Goal: Information Seeking & Learning: Learn about a topic

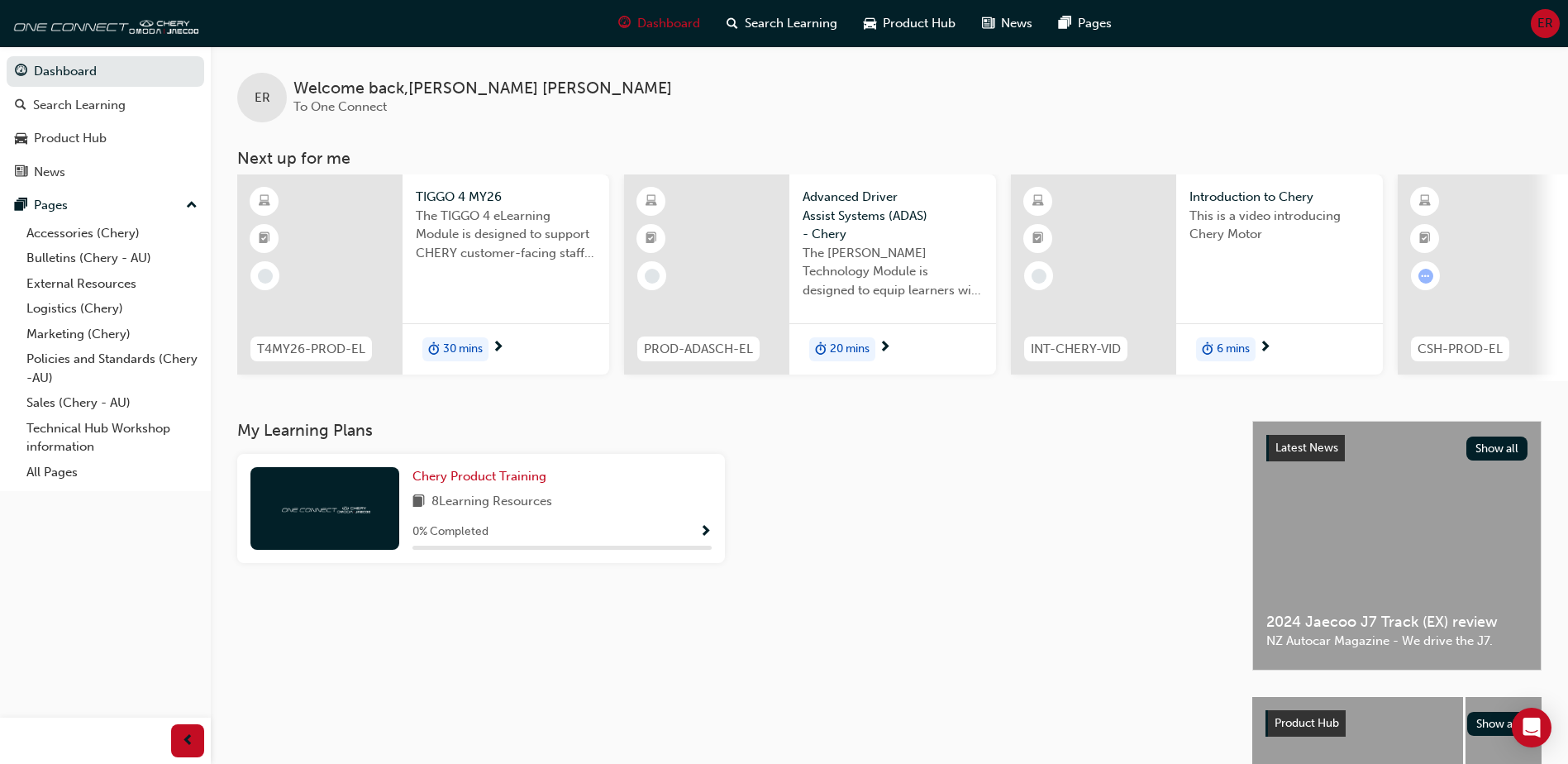
click at [1551, 275] on div at bounding box center [1480, 274] width 165 height 200
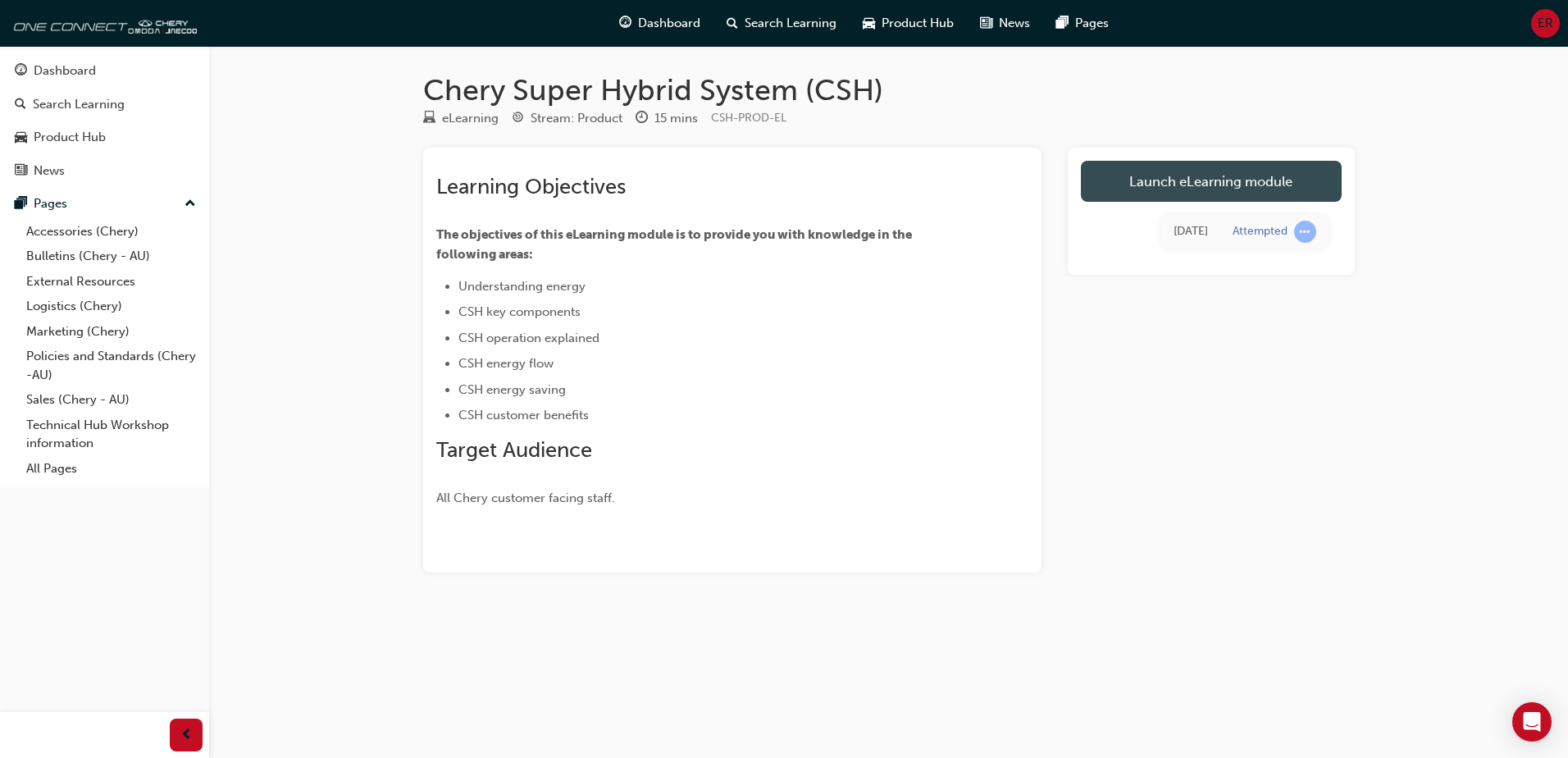
click at [1200, 172] on link "Launch eLearning module" at bounding box center [1211, 182] width 261 height 41
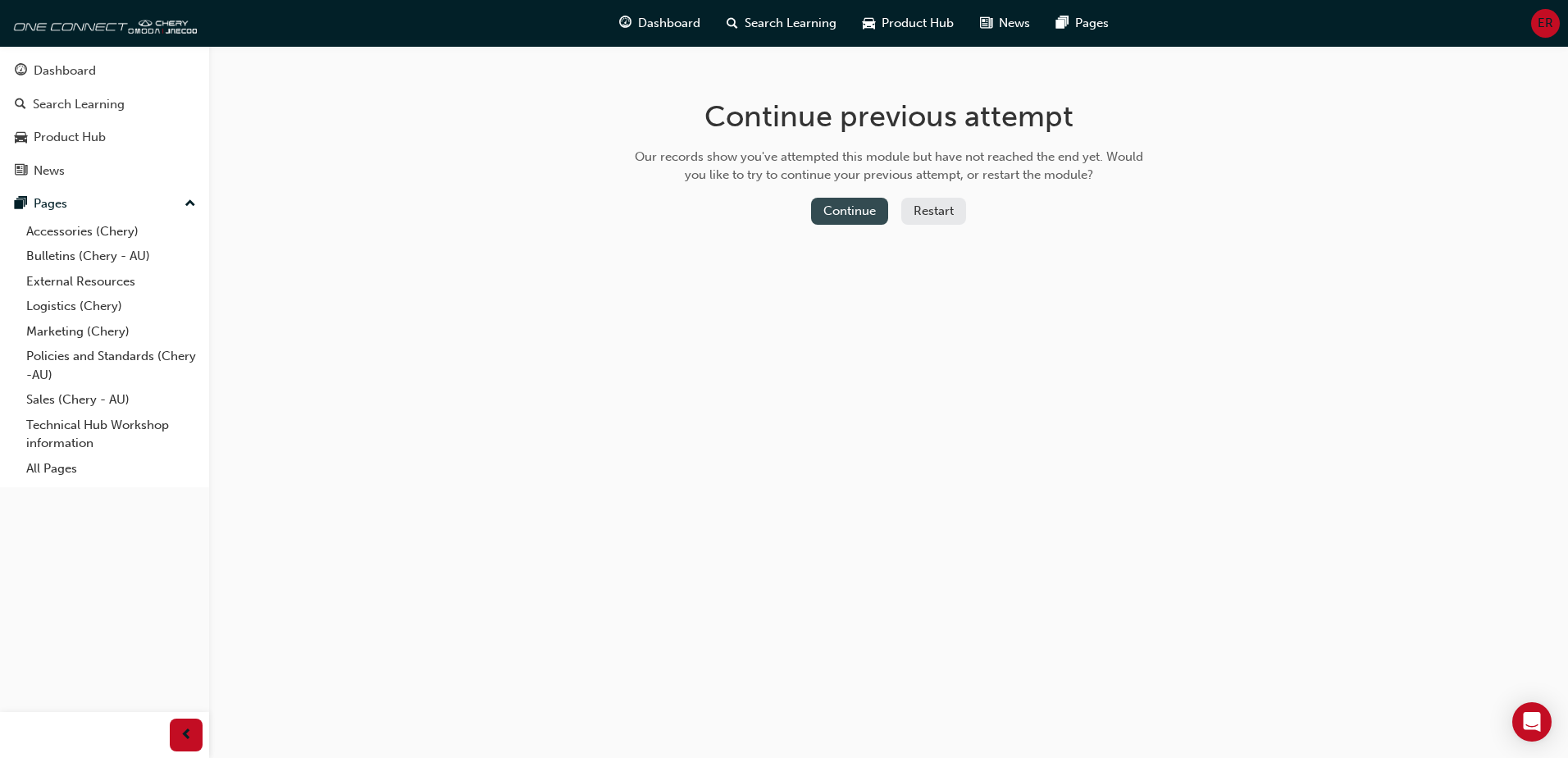
click at [844, 197] on div "Continue previous attempt Our records show you've attempted this module but hav…" at bounding box center [889, 165] width 533 height 238
click at [846, 195] on div "Continue previous attempt Our records show you've attempted this module but hav…" at bounding box center [889, 165] width 533 height 238
click at [834, 207] on button "Continue" at bounding box center [849, 211] width 77 height 27
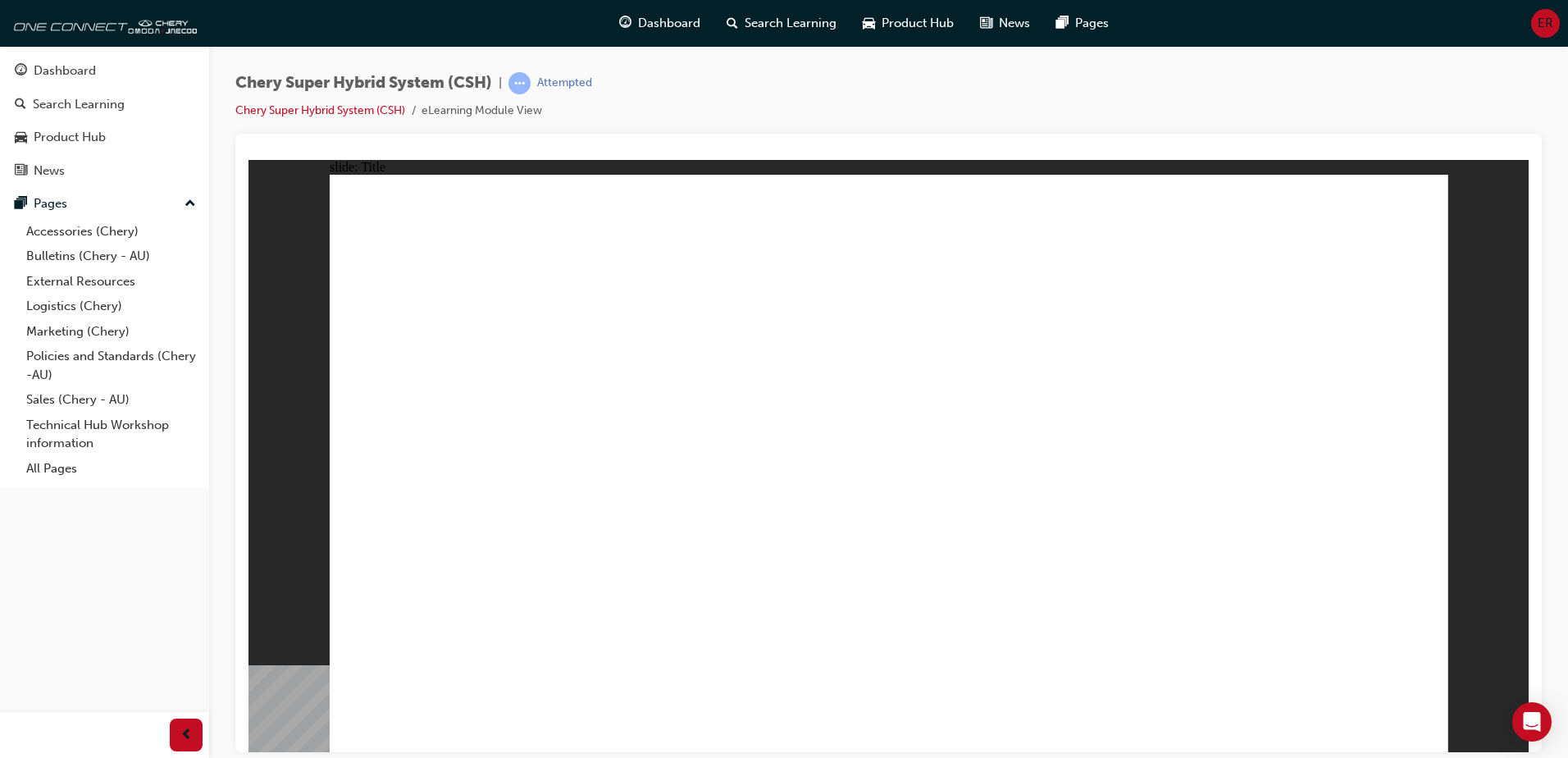
drag, startPoint x: 1249, startPoint y: 497, endPoint x: 1128, endPoint y: 483, distance: 121.8
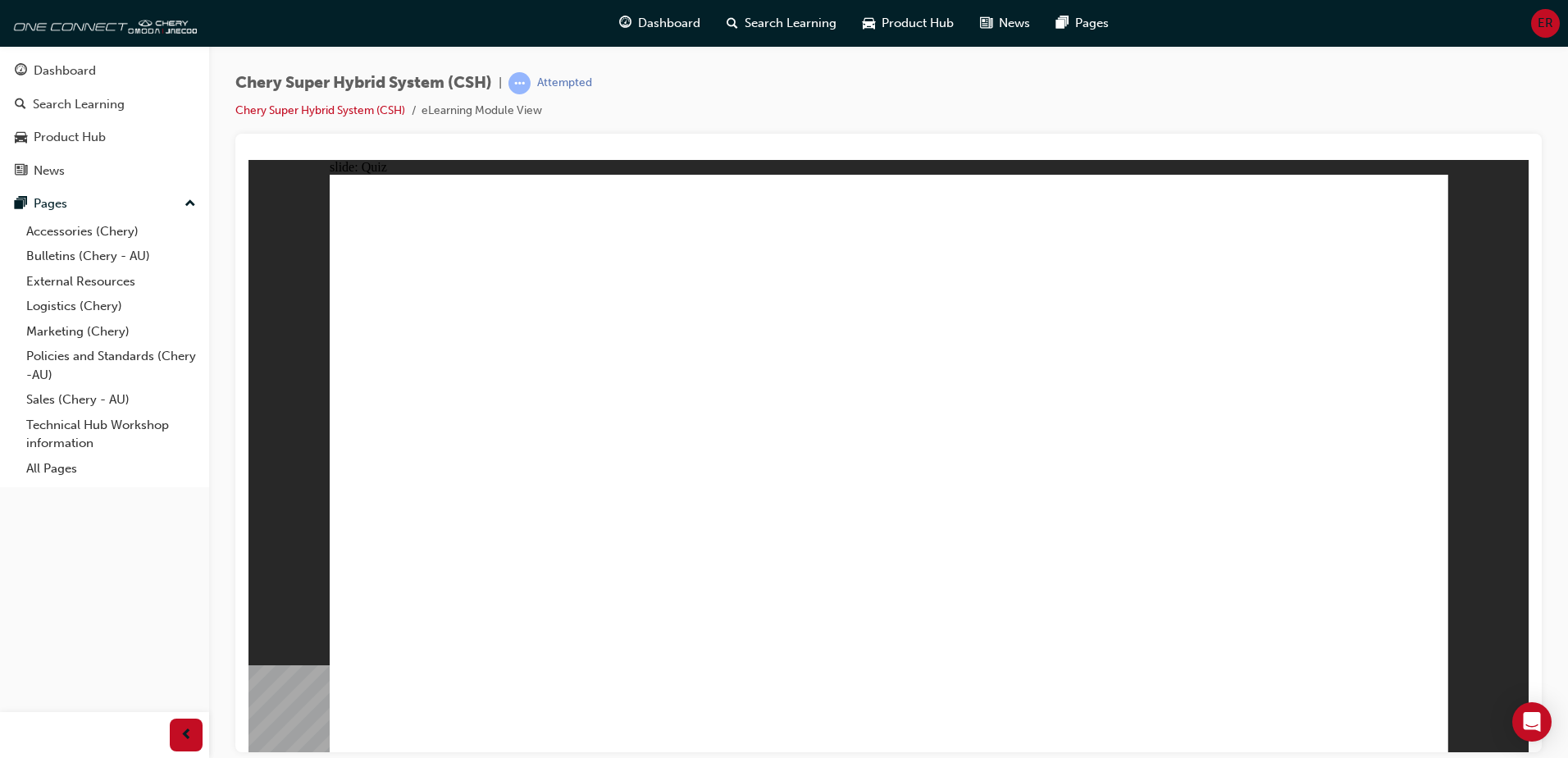
drag, startPoint x: 400, startPoint y: 398, endPoint x: 588, endPoint y: 401, distance: 188.0
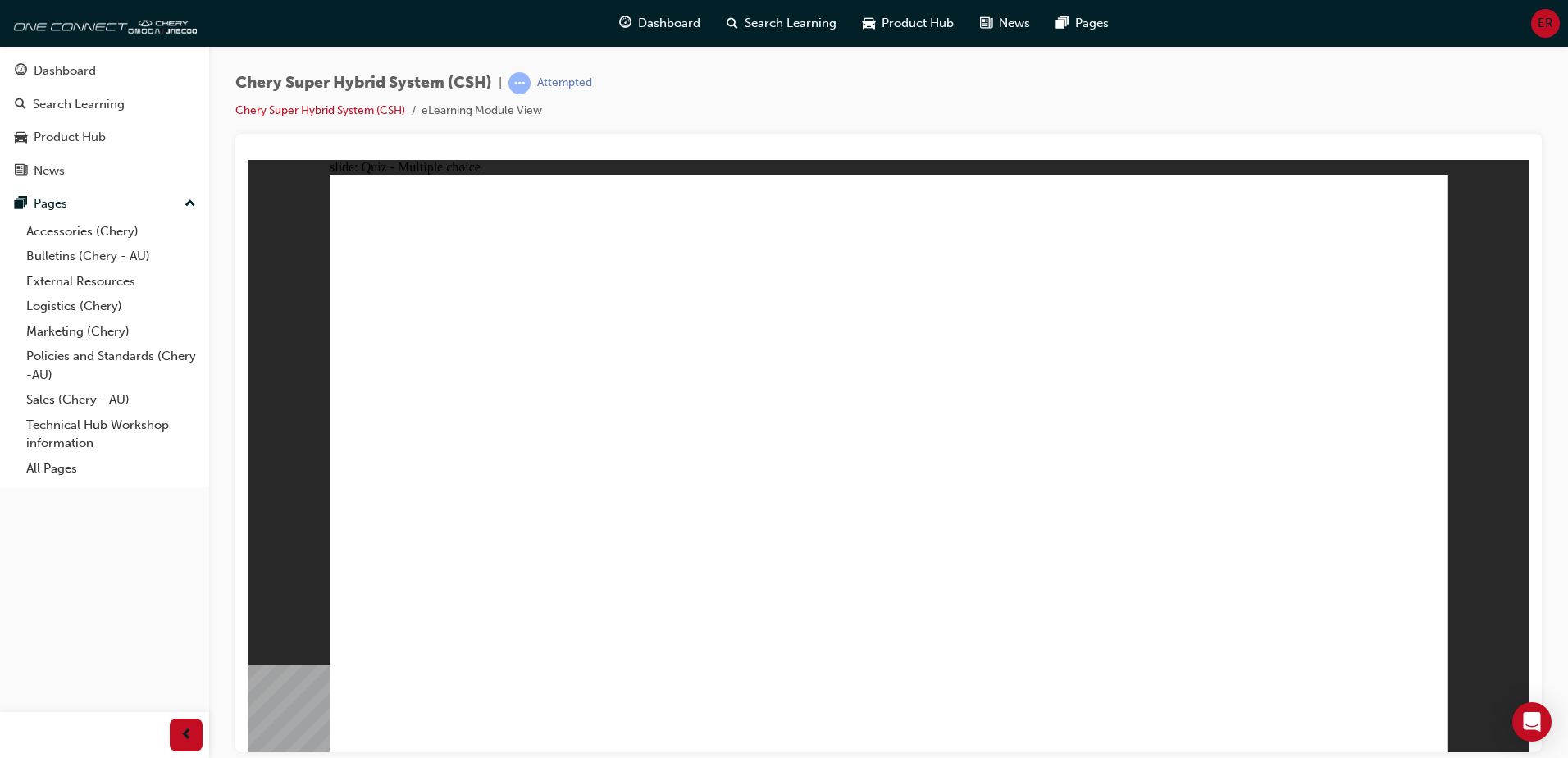
radio input "true"
drag, startPoint x: 873, startPoint y: 608, endPoint x: 894, endPoint y: 573, distance: 40.8
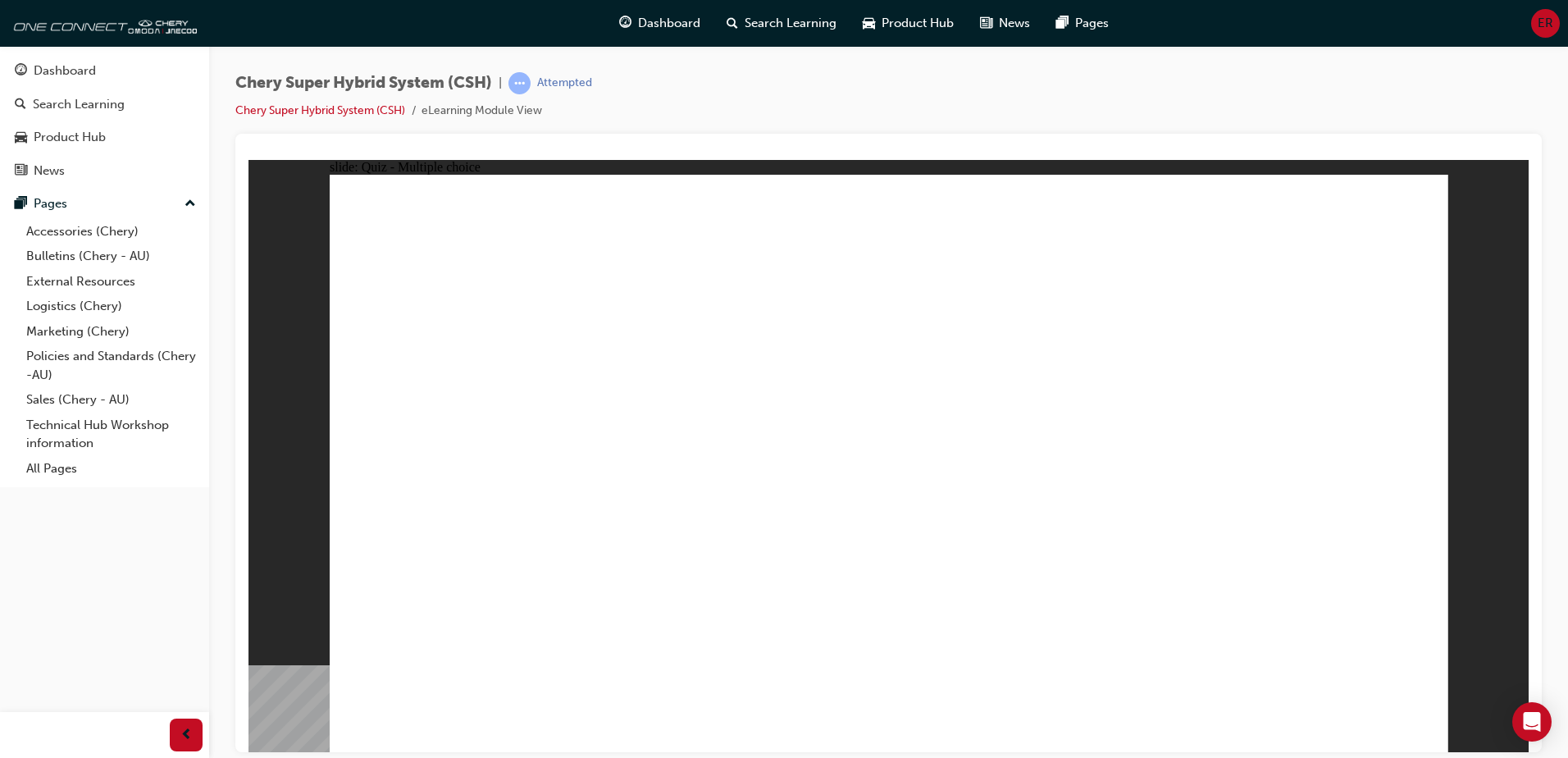
drag, startPoint x: 400, startPoint y: 378, endPoint x: 568, endPoint y: 400, distance: 169.4
radio input "true"
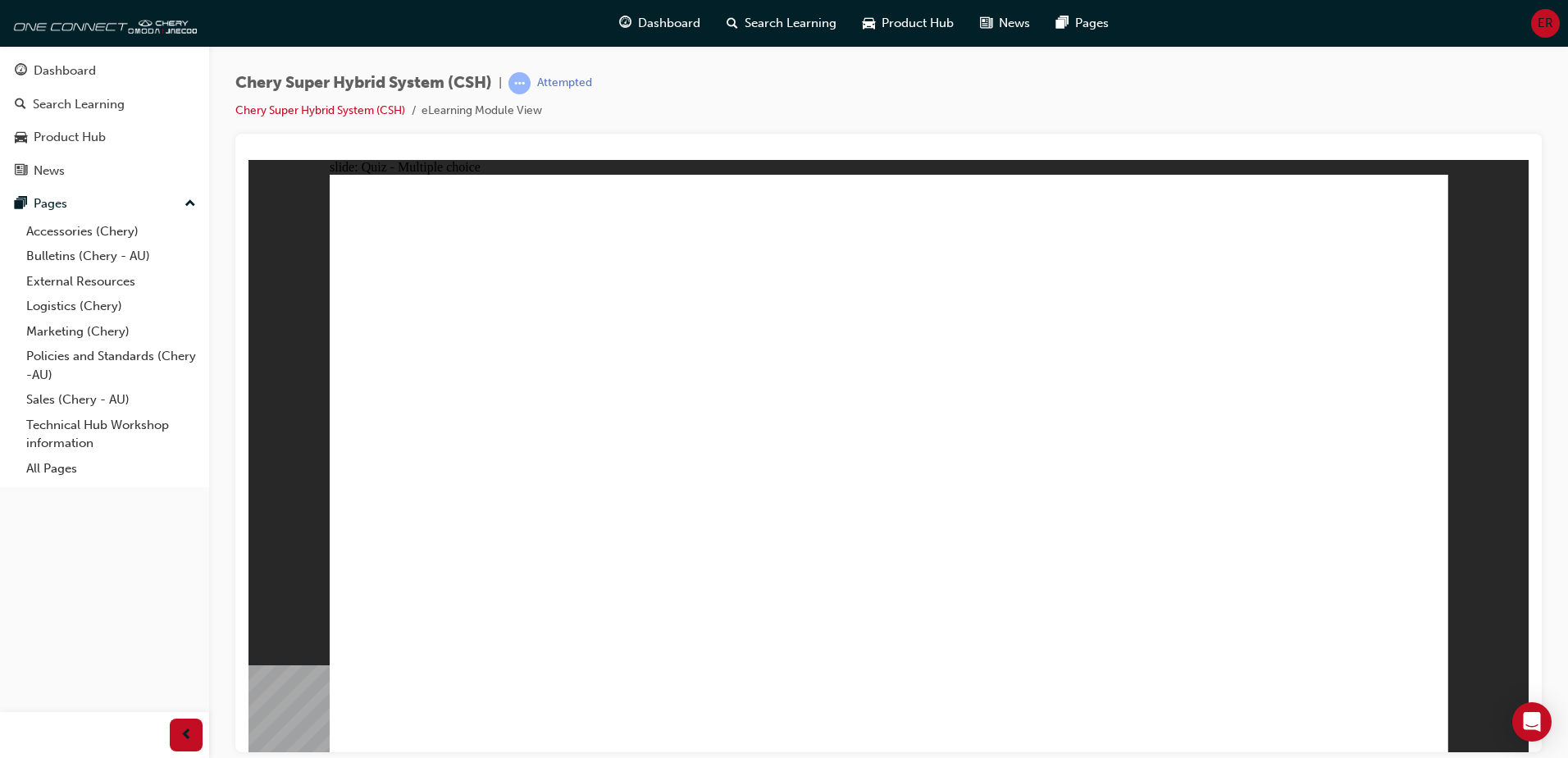
radio input "true"
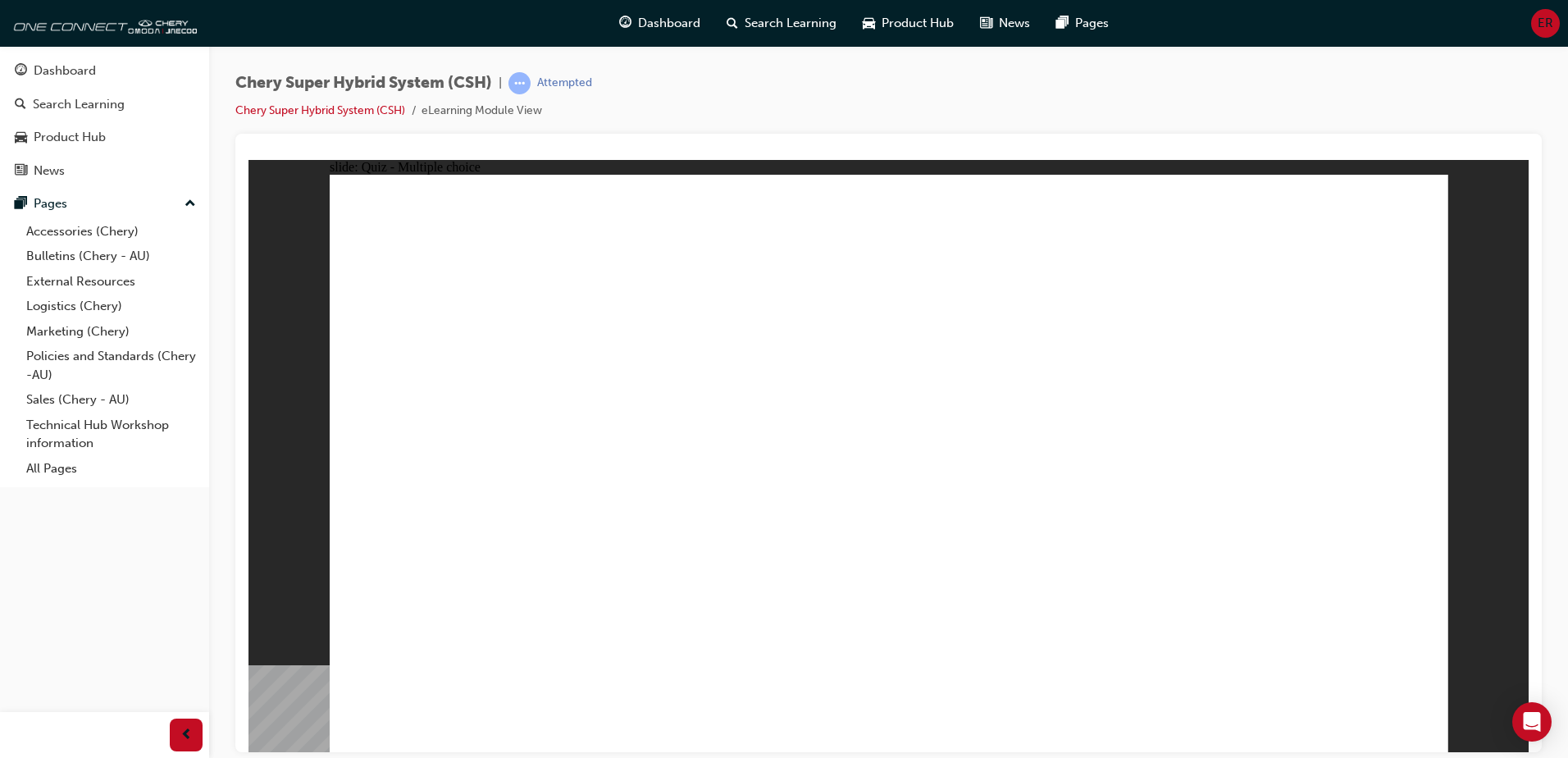
radio input "true"
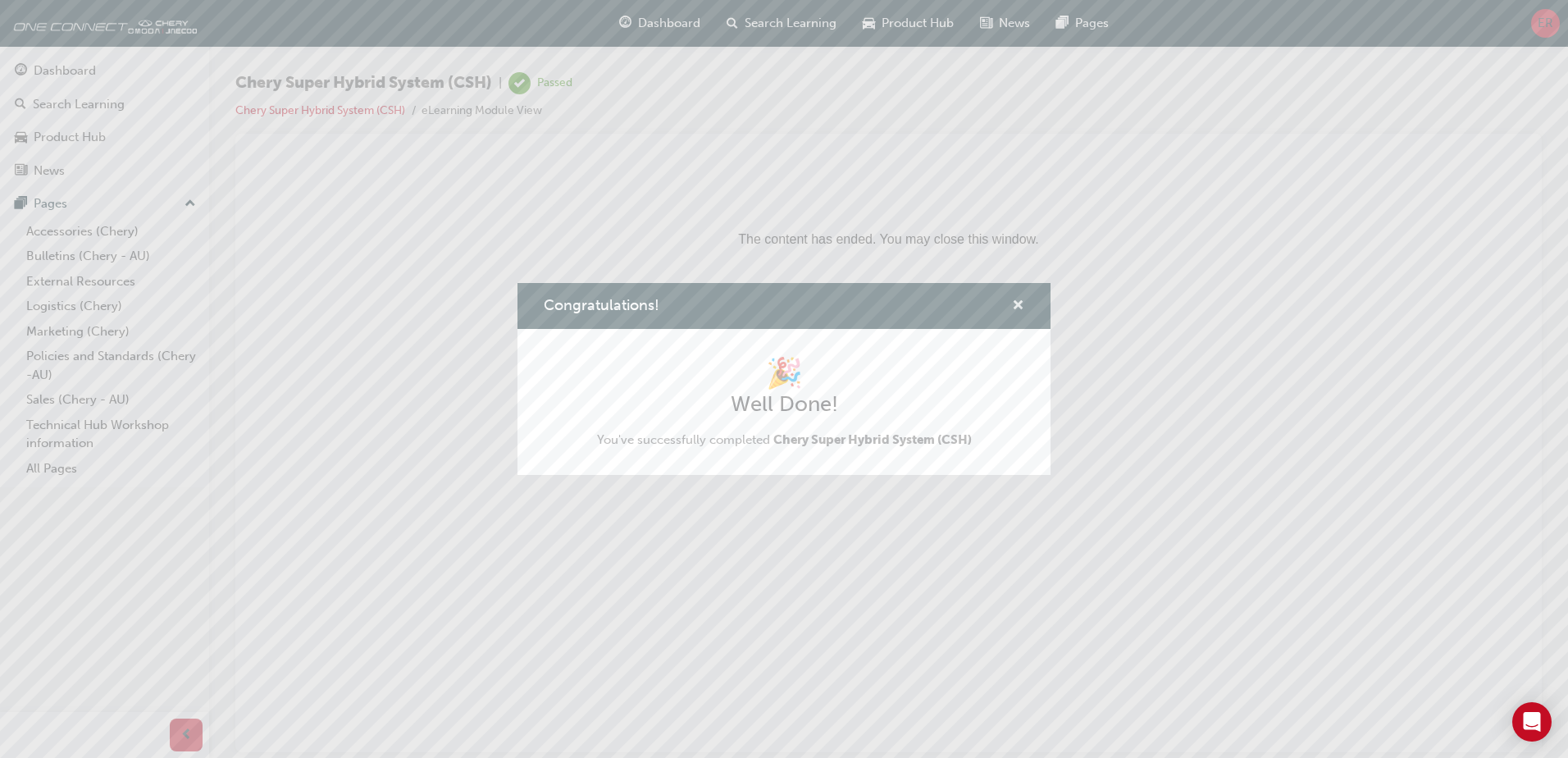
click at [1016, 304] on span "cross-icon" at bounding box center [1018, 307] width 12 height 15
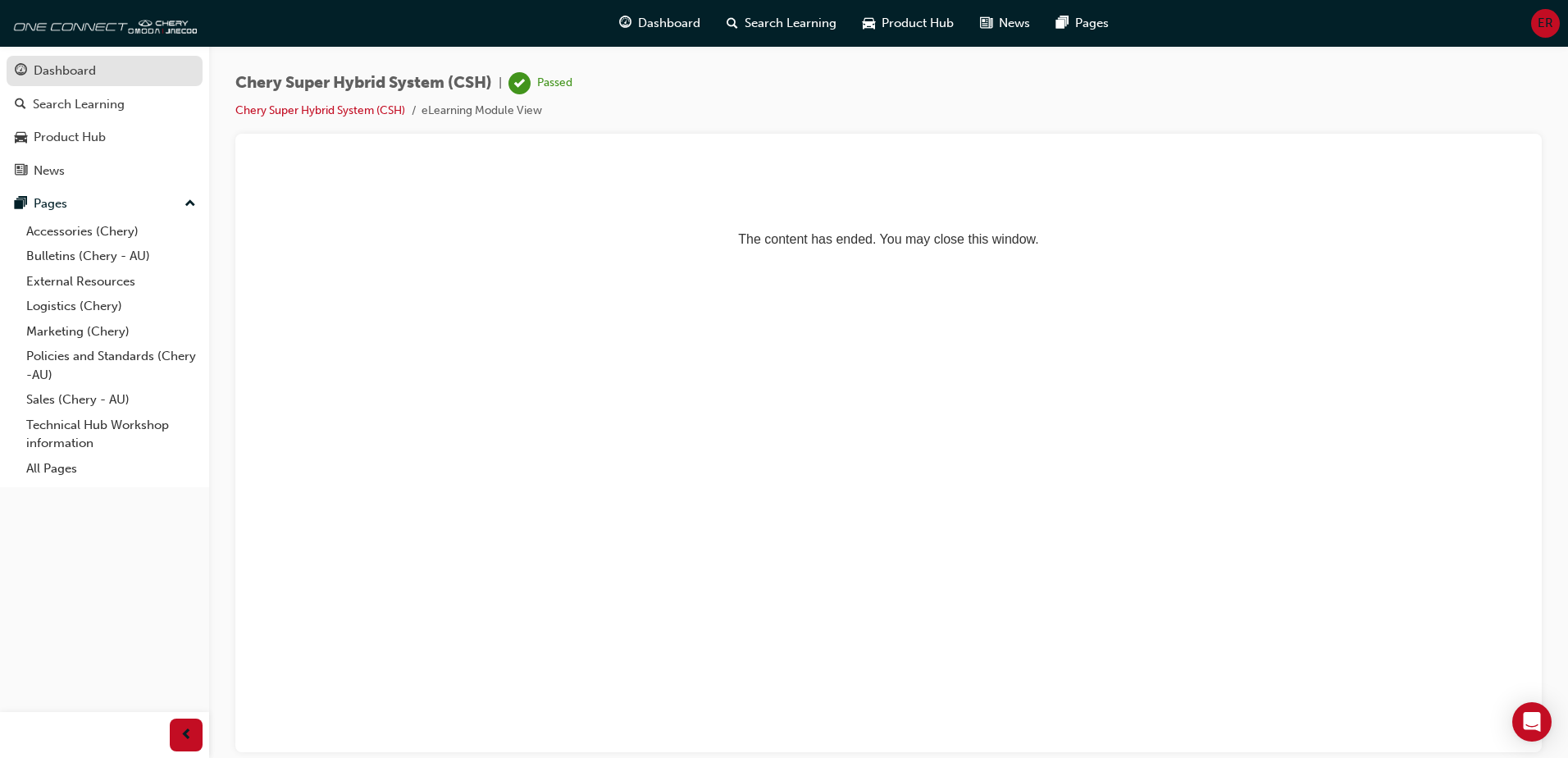
click at [119, 70] on div "Dashboard" at bounding box center [104, 71] width 180 height 21
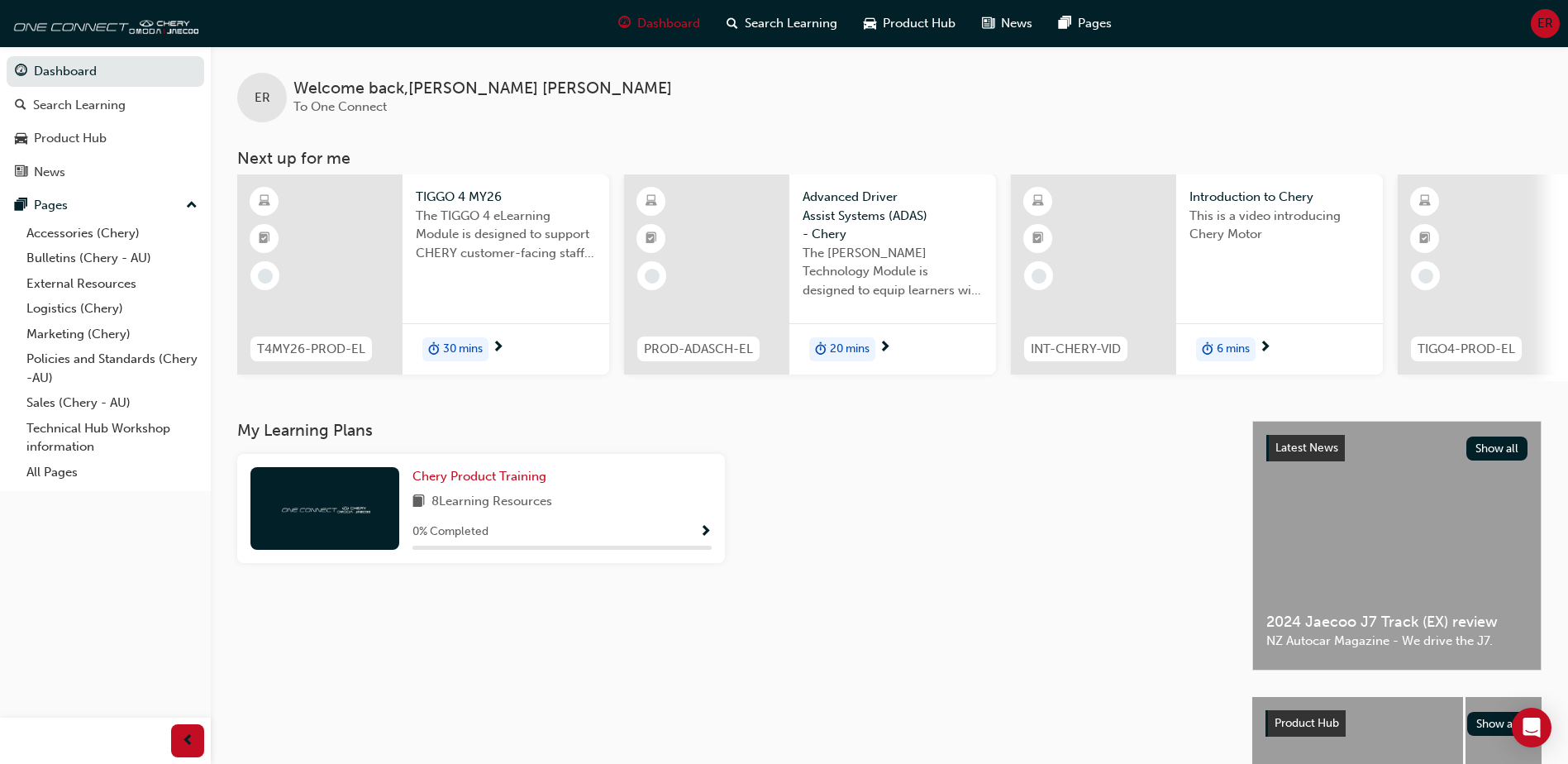
click at [538, 498] on div "Chery Product Training 8 Learning Resources 0 % Completed" at bounding box center [562, 508] width 300 height 82
click at [466, 481] on span "Chery Product Training" at bounding box center [479, 476] width 134 height 15
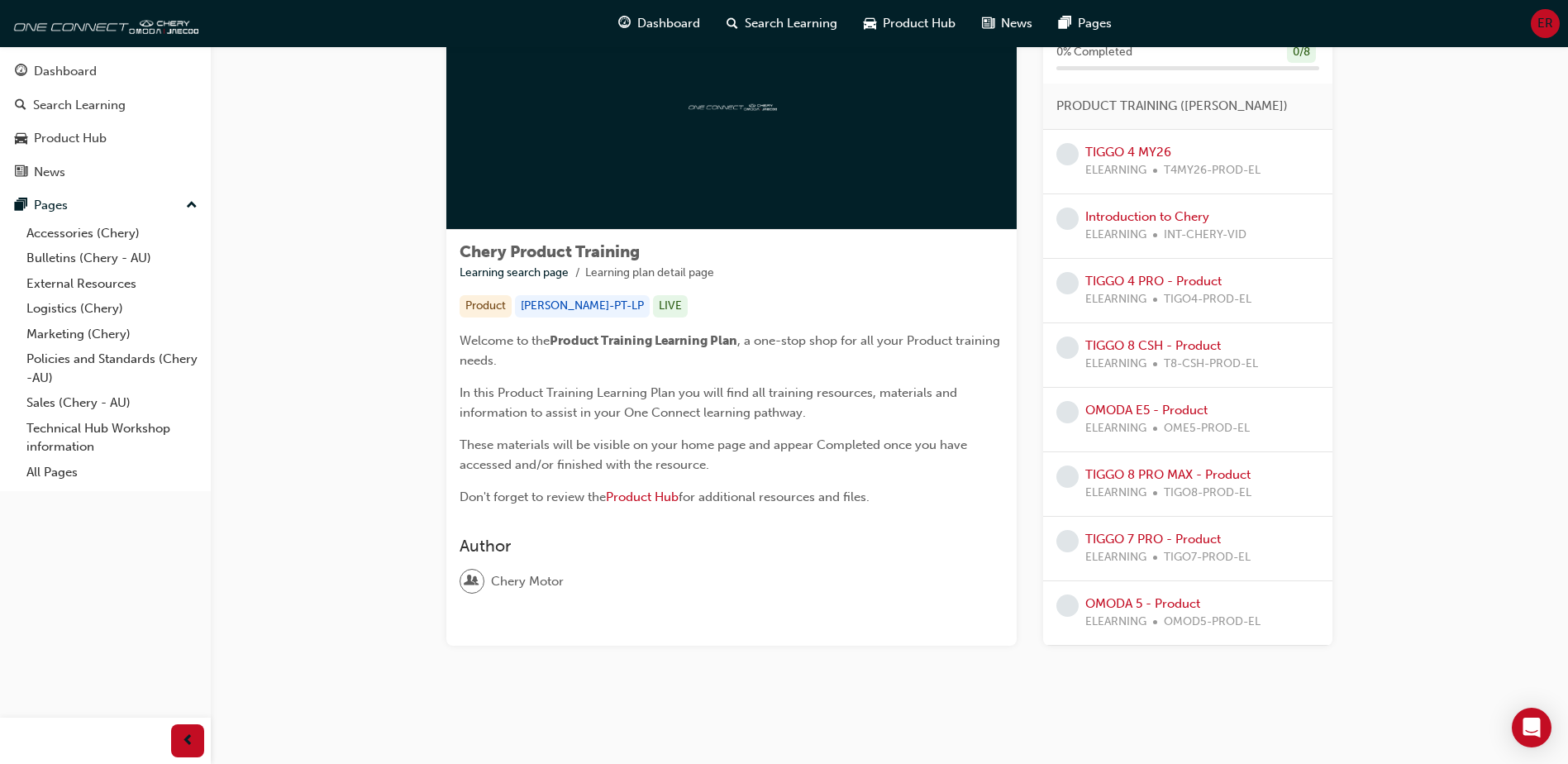
scroll to position [106, 0]
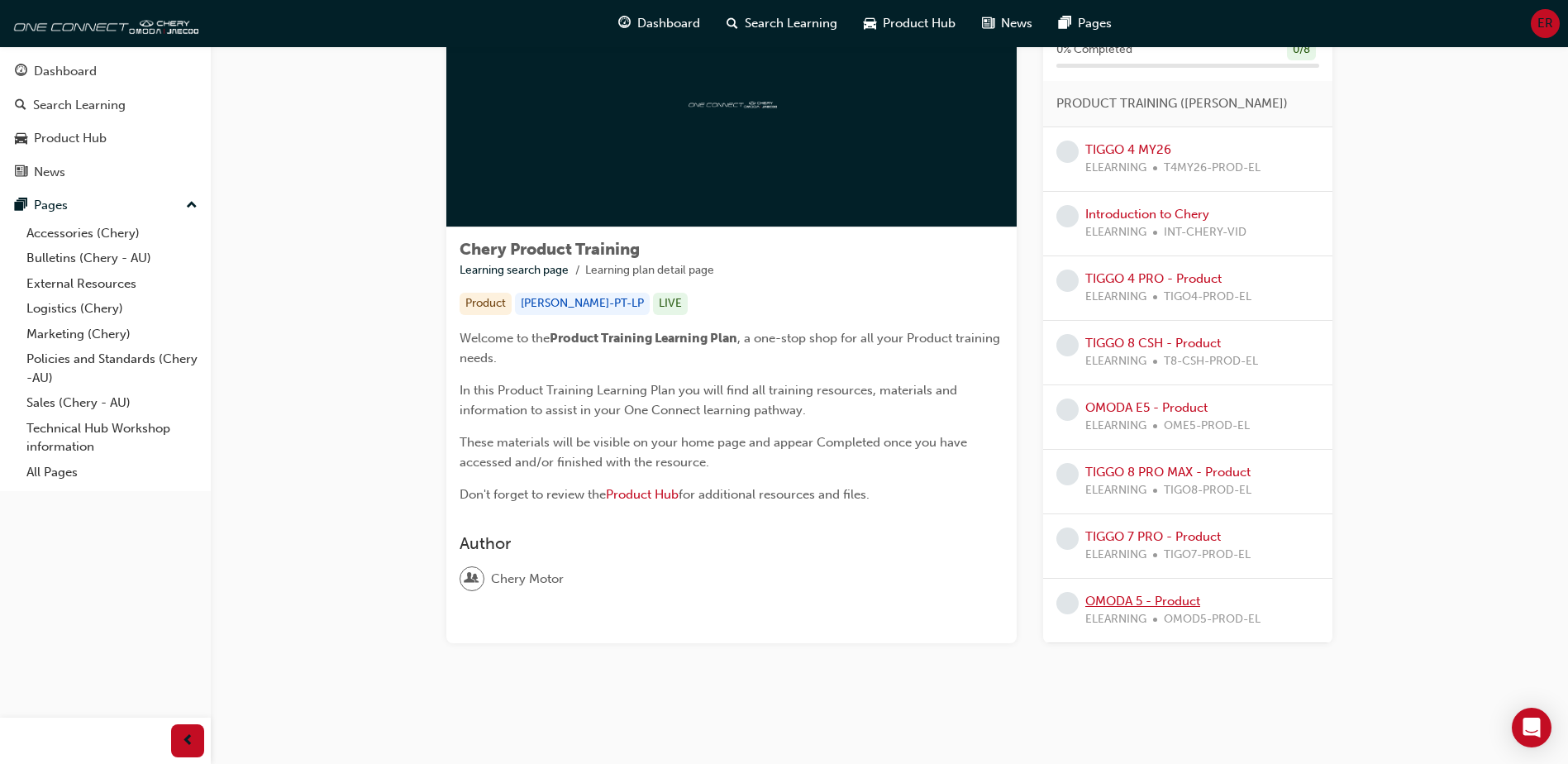
click at [1149, 602] on link "OMODA 5 - Product" at bounding box center [1142, 601] width 115 height 15
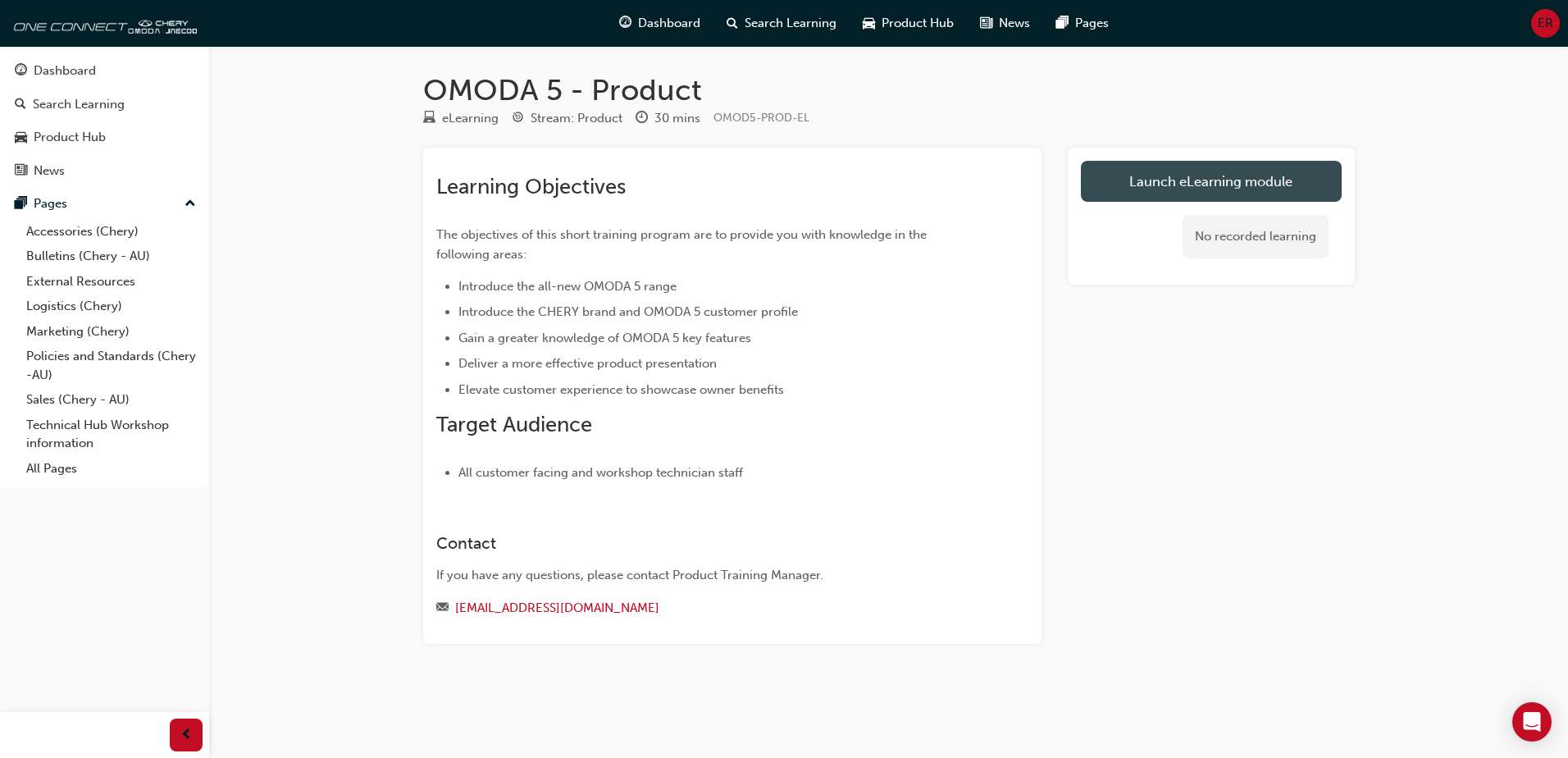
click at [1258, 197] on link "Launch eLearning module" at bounding box center [1211, 182] width 261 height 41
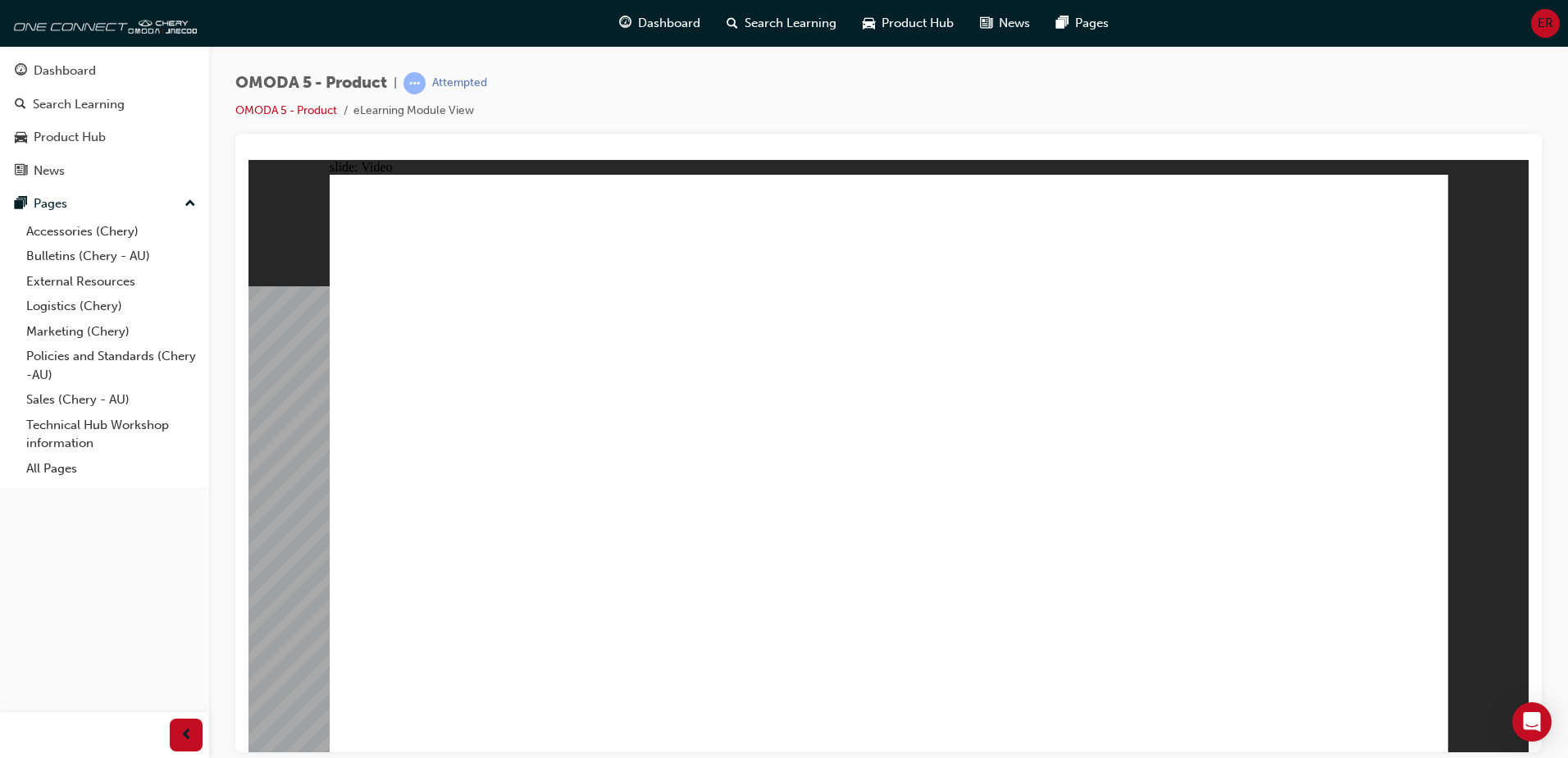
click at [1318, 103] on div "OMODA 5 - Product | Attempted OMODA 5 - Product eLearning Module View" at bounding box center [888, 103] width 1307 height 61
click at [248, 159] on image at bounding box center [248, 159] width 0 height 0
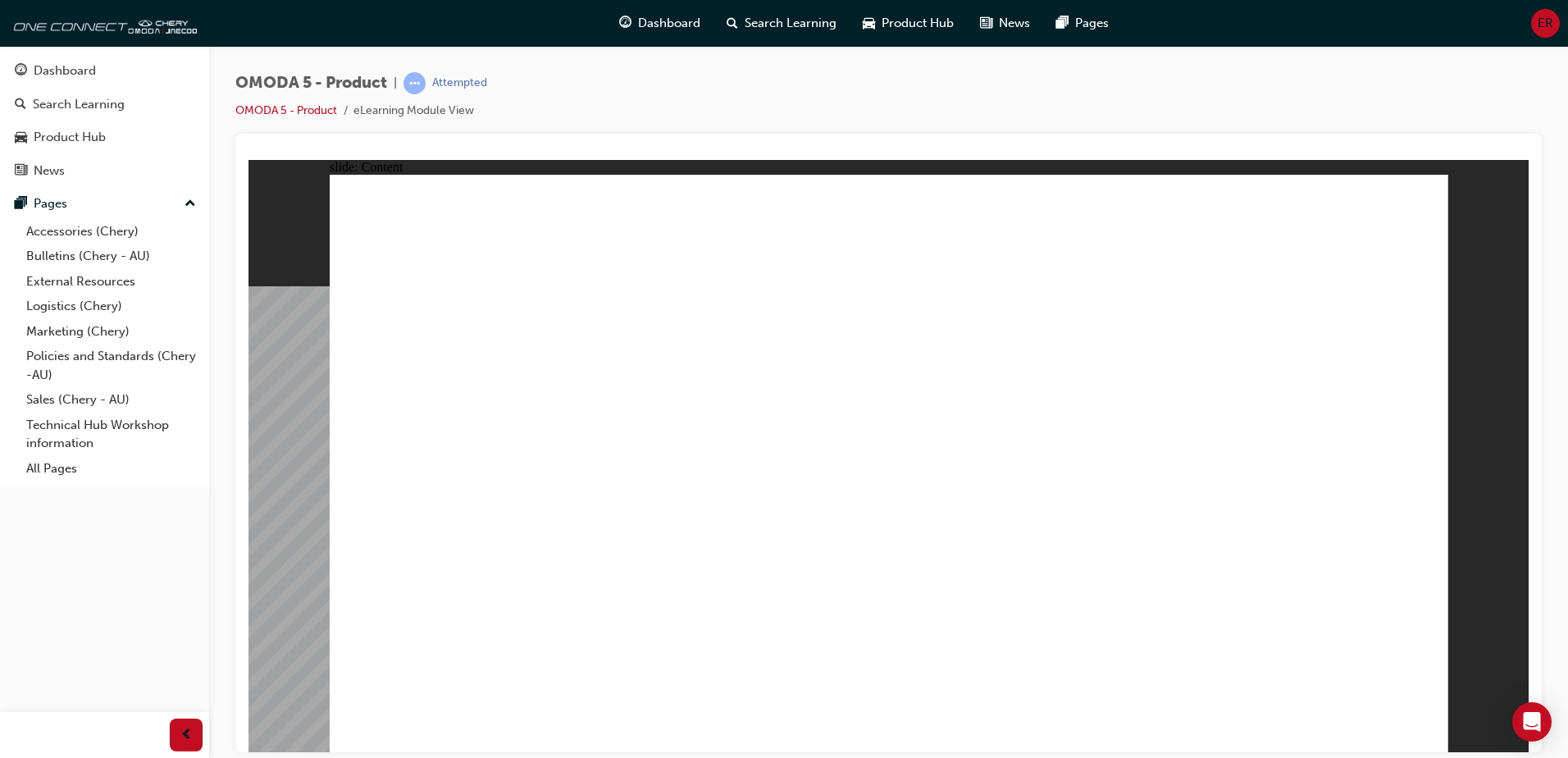
drag, startPoint x: 578, startPoint y: 592, endPoint x: 592, endPoint y: 499, distance: 94.0
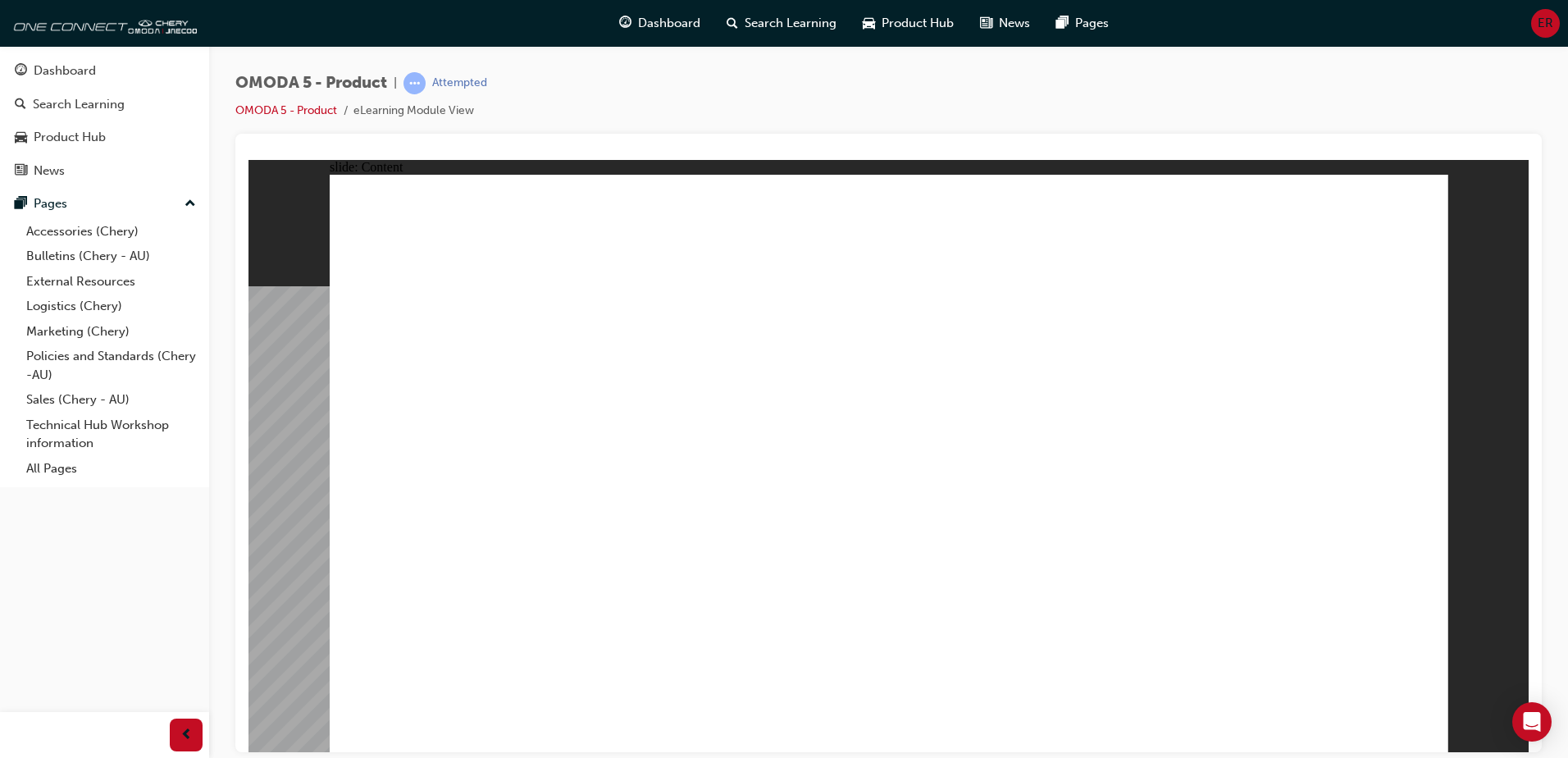
drag, startPoint x: 869, startPoint y: 553, endPoint x: 898, endPoint y: 573, distance: 35.2
drag, startPoint x: 900, startPoint y: 572, endPoint x: 1021, endPoint y: 552, distance: 122.6
drag, startPoint x: 1031, startPoint y: 556, endPoint x: 1062, endPoint y: 554, distance: 31.1
